Goal: Information Seeking & Learning: Find specific fact

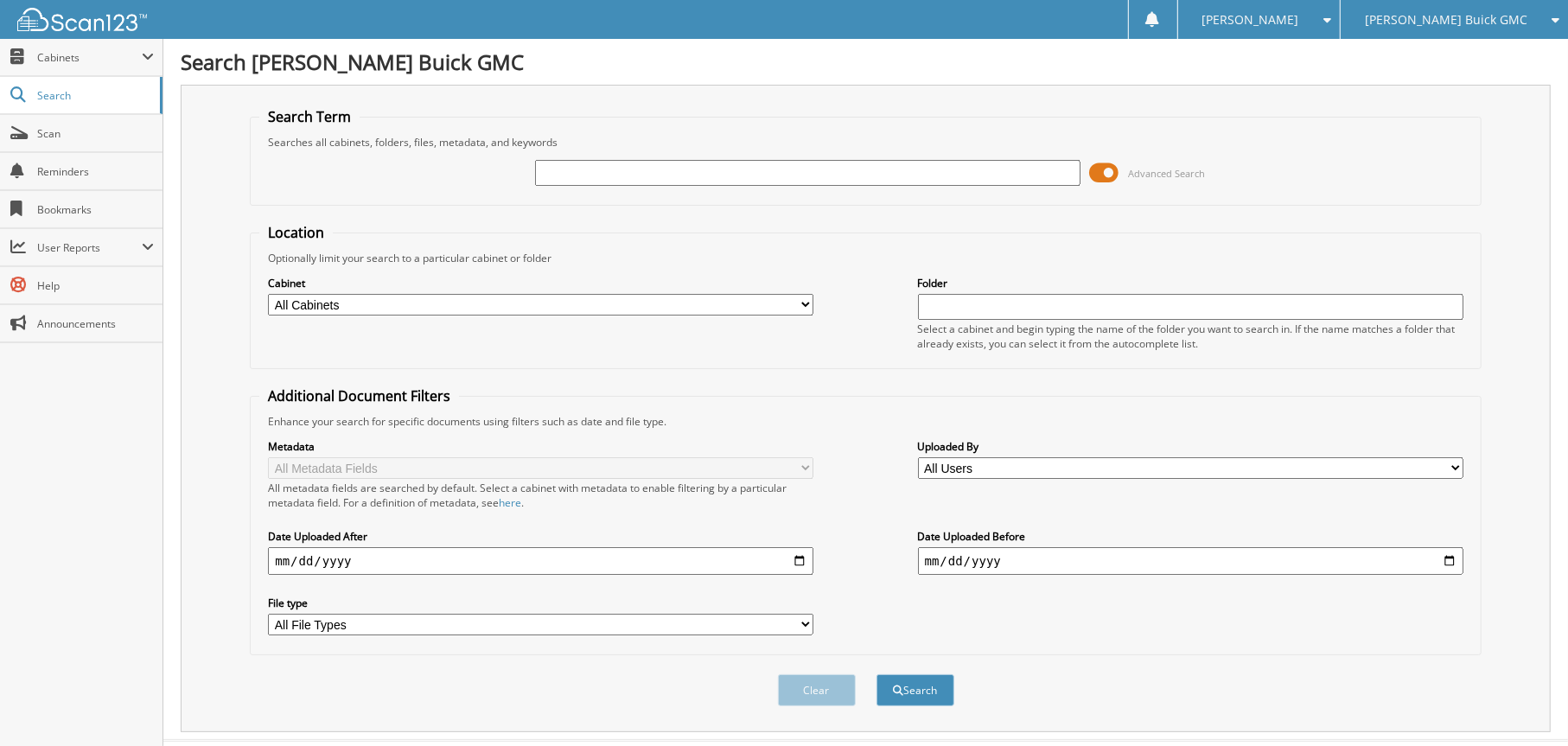
click at [1551, 19] on icon at bounding box center [1550, 20] width 17 height 12
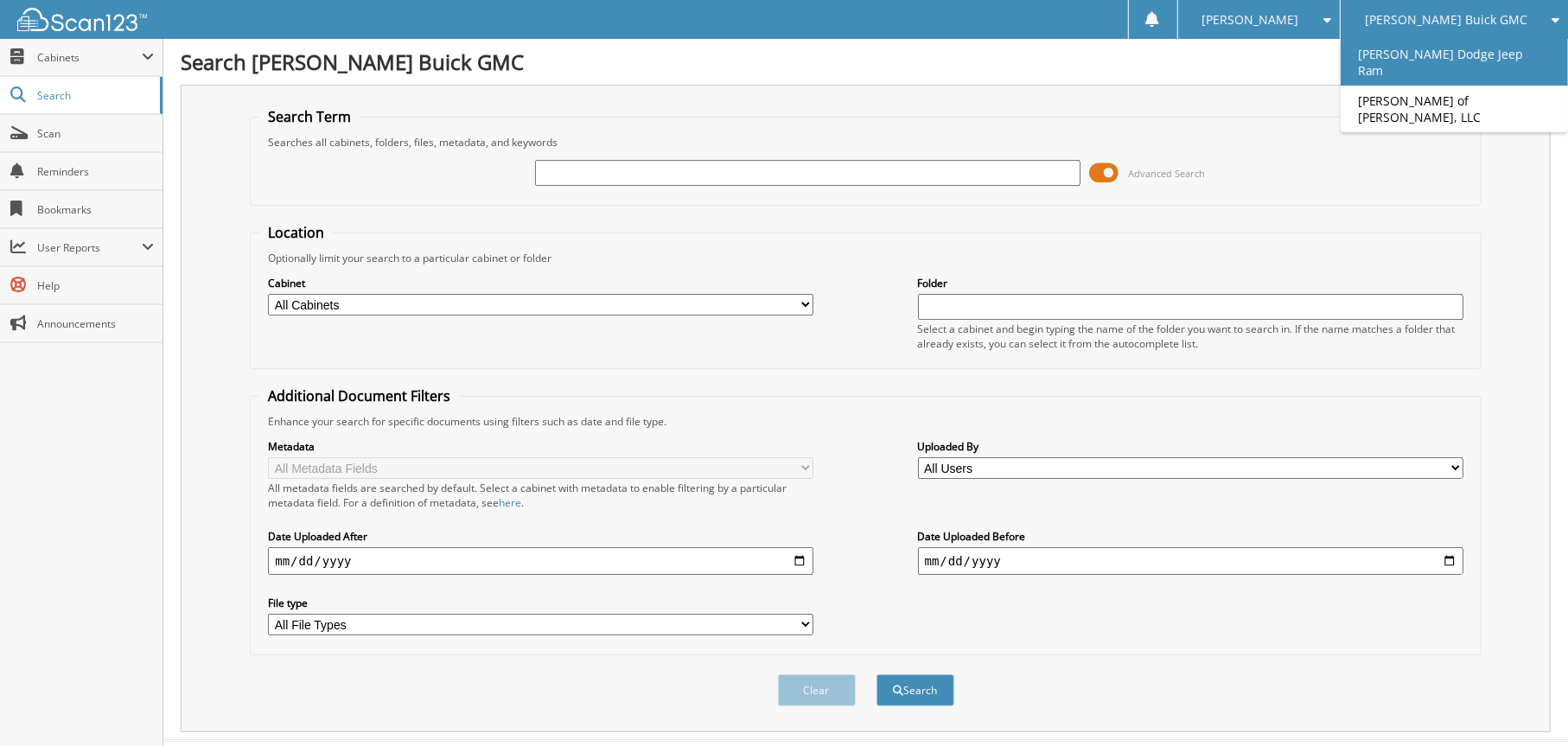
click at [1431, 50] on link "[PERSON_NAME] Dodge Jeep Ram" at bounding box center [1454, 63] width 227 height 47
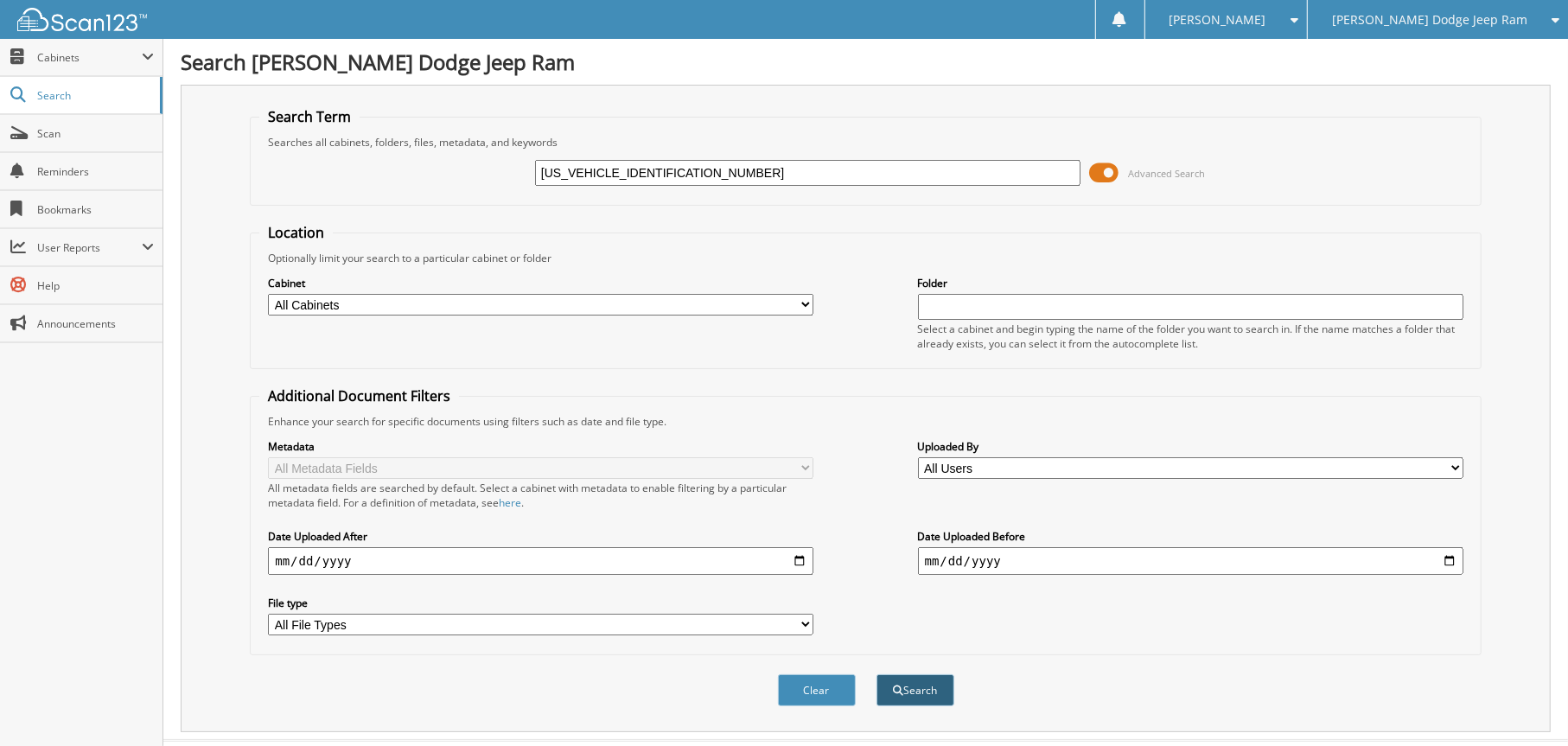
type input "5UXCW2C03N9L50808"
click at [931, 674] on button "Search" at bounding box center [914, 690] width 77 height 32
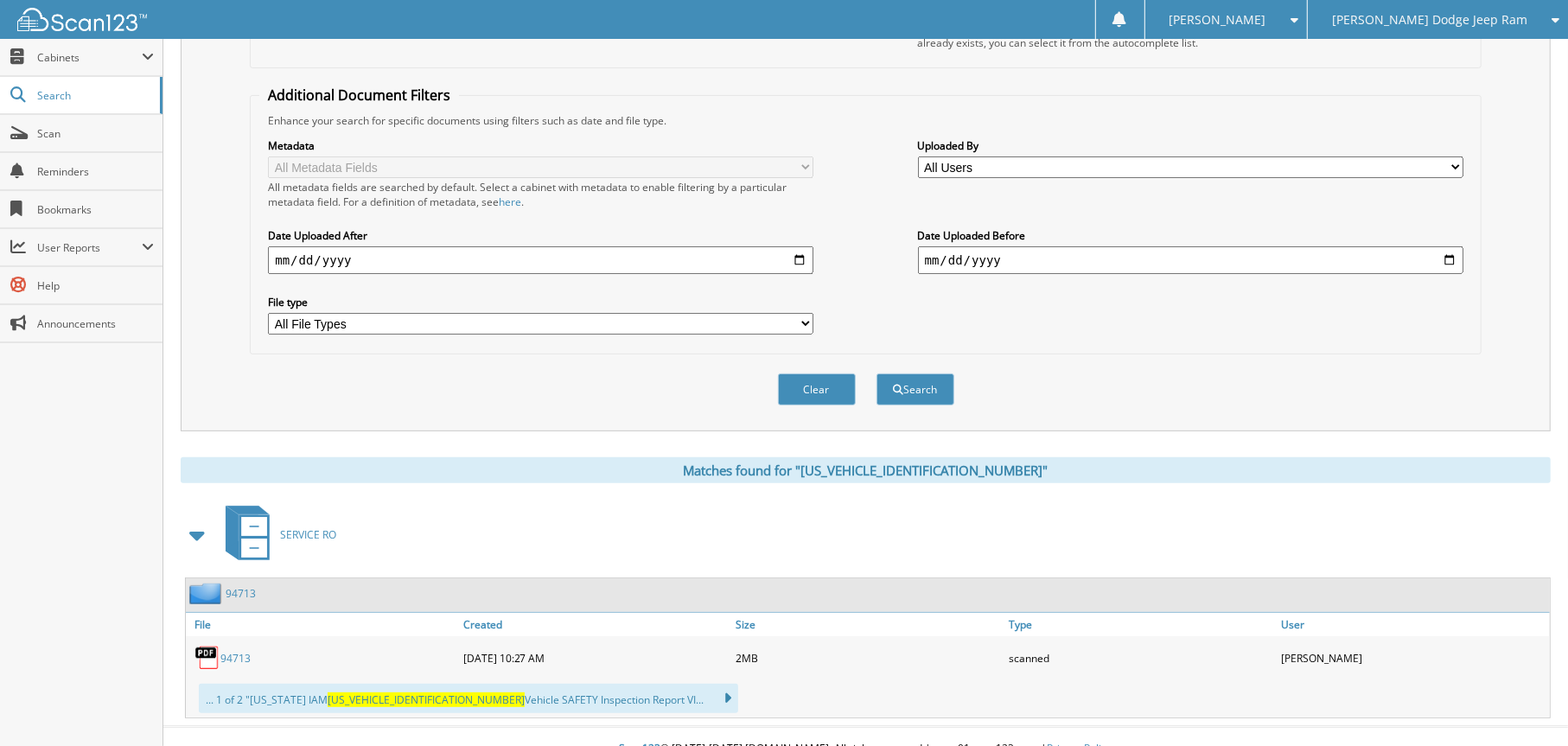
scroll to position [312, 0]
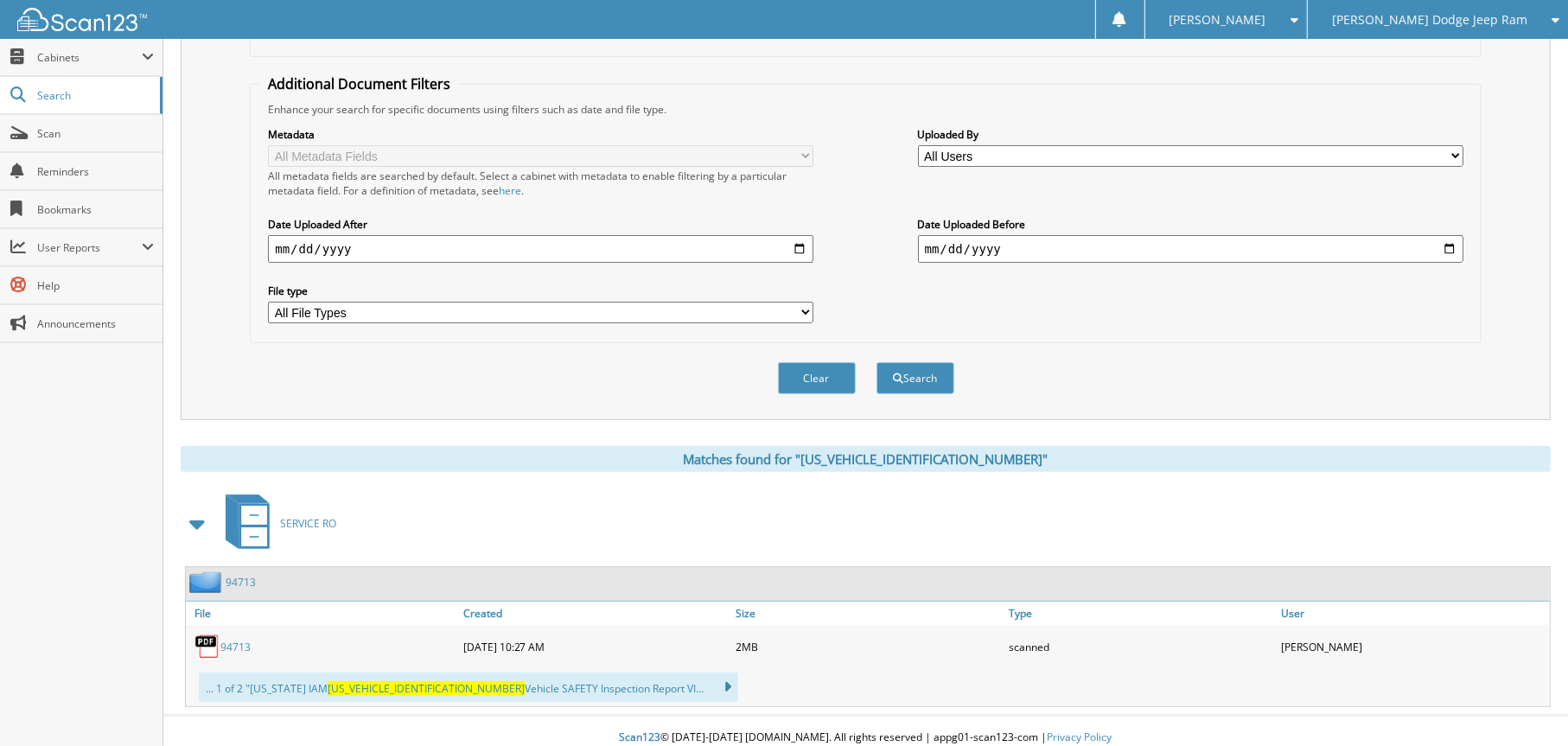
click at [220, 640] on link "94713" at bounding box center [235, 647] width 30 height 15
